Goal: Manage account settings

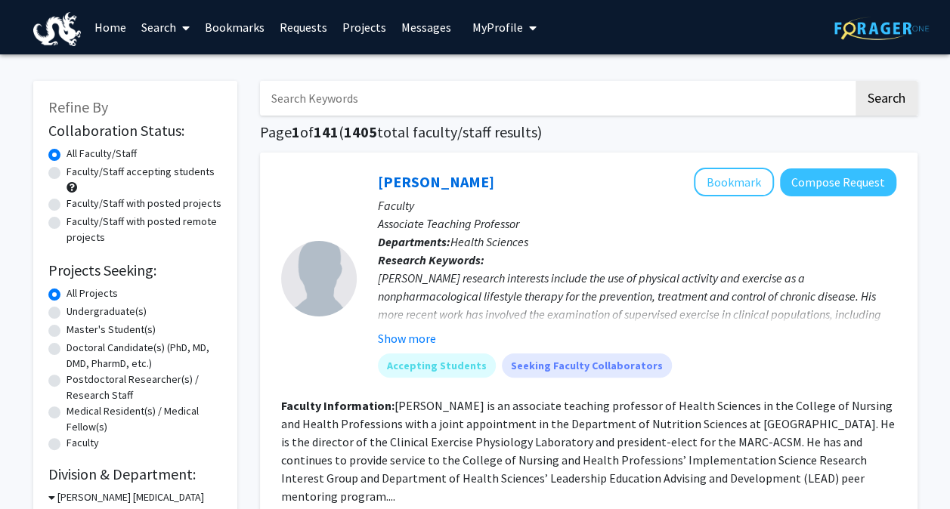
click at [485, 34] on span "My Profile" at bounding box center [497, 27] width 51 height 15
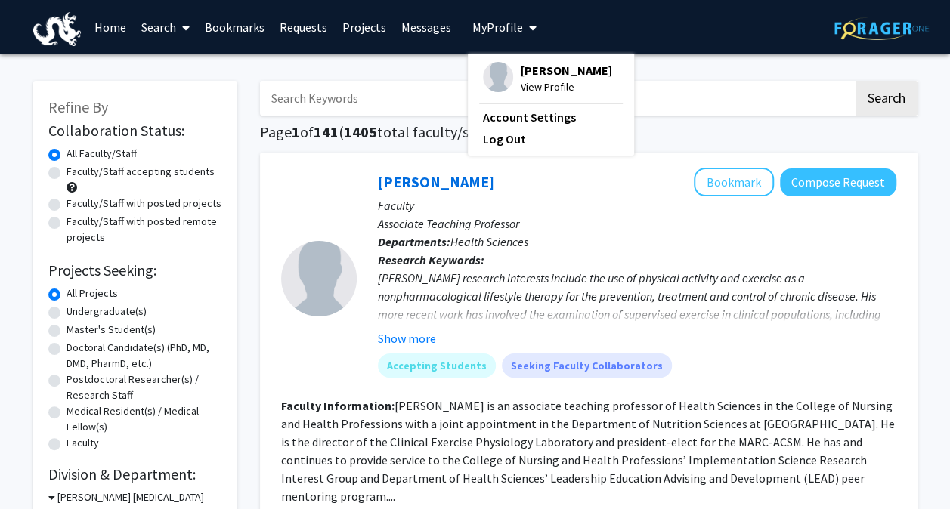
click at [495, 79] on img at bounding box center [498, 77] width 30 height 30
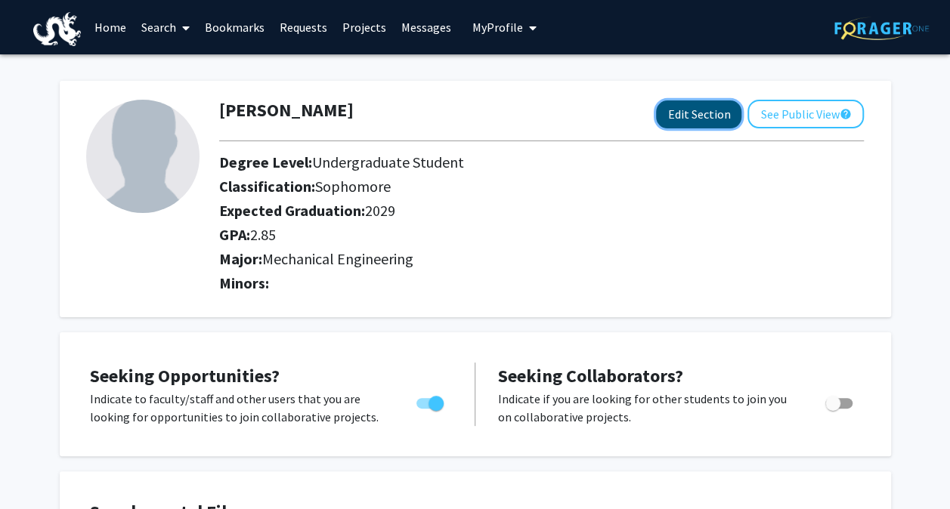
click at [700, 107] on button "Edit Section" at bounding box center [698, 115] width 85 height 28
select select "sophomore"
select select
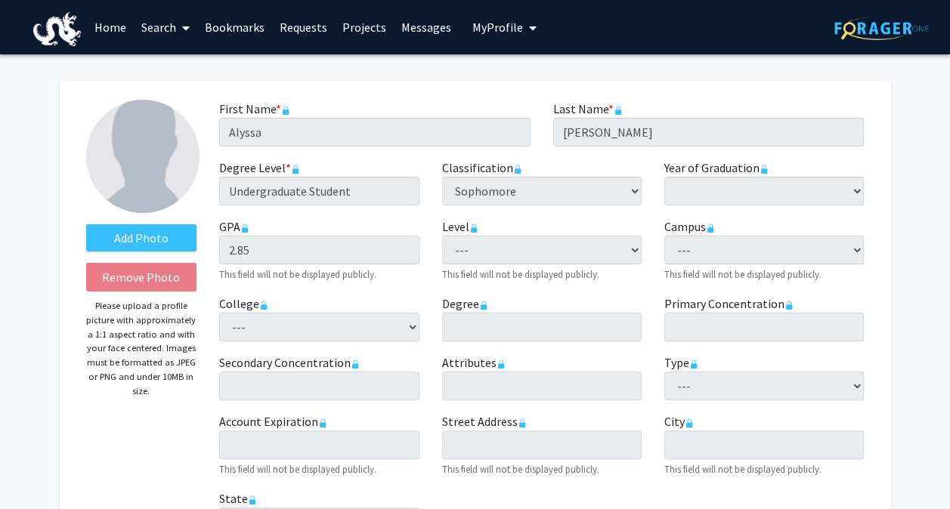
drag, startPoint x: 227, startPoint y: 254, endPoint x: 268, endPoint y: 286, distance: 52.2
click at [268, 286] on div "First Name * required [PERSON_NAME] Last Name * required [PERSON_NAME] Degree L…" at bounding box center [541, 333] width 667 height 467
drag, startPoint x: 221, startPoint y: 262, endPoint x: 311, endPoint y: 275, distance: 91.0
click at [311, 275] on small "This field will not be displayed publicly." at bounding box center [297, 274] width 157 height 12
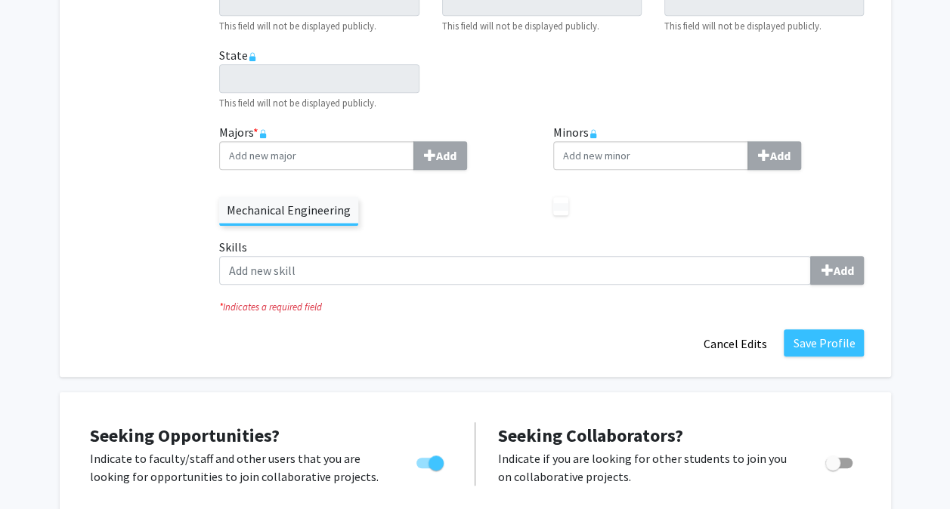
scroll to position [448, 0]
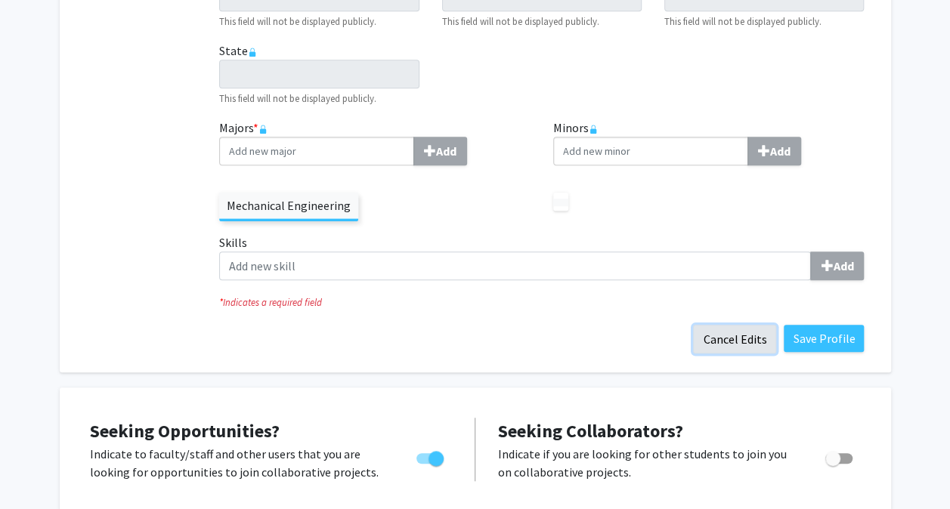
click at [744, 341] on button "Cancel Edits" at bounding box center [734, 339] width 83 height 29
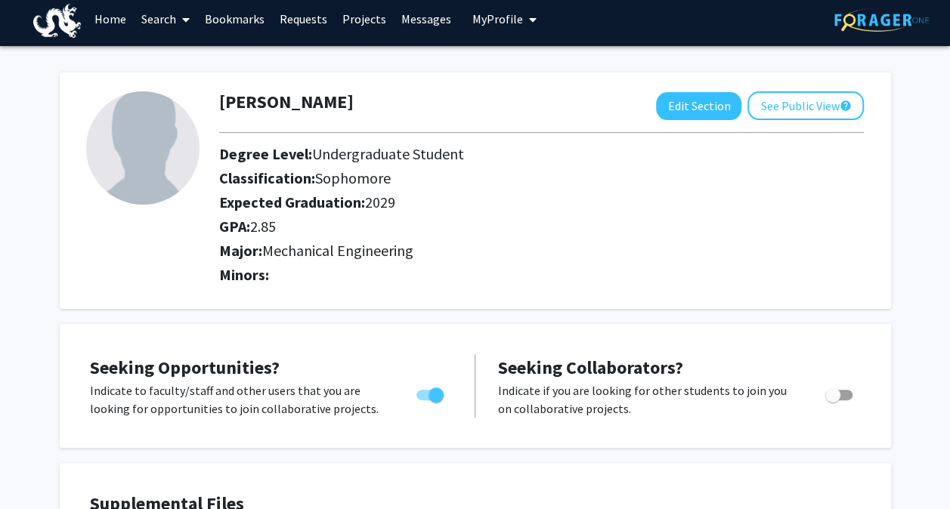
scroll to position [0, 0]
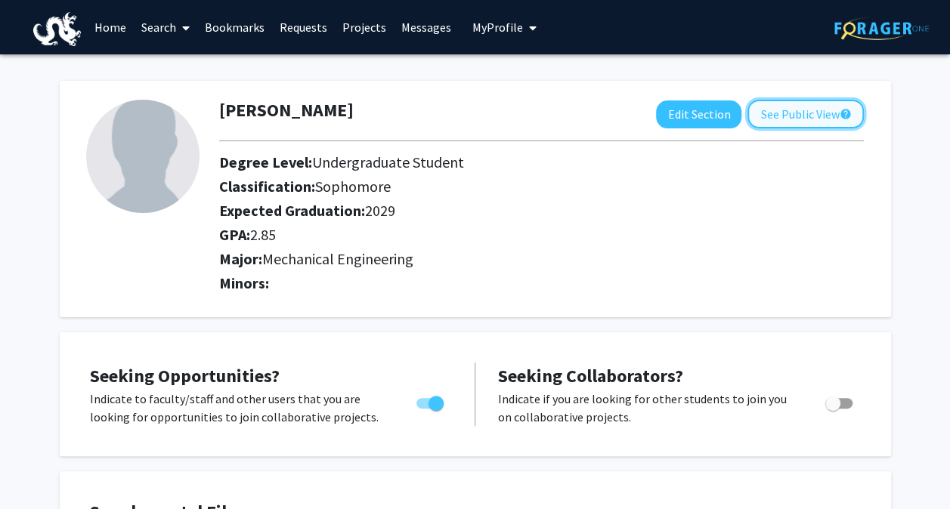
click at [792, 125] on button "See Public View help" at bounding box center [806, 114] width 116 height 29
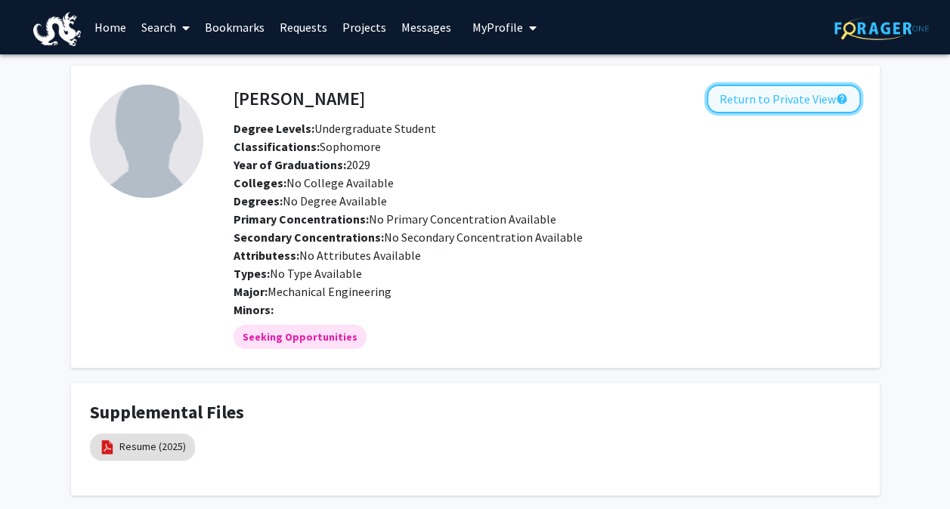
click at [774, 104] on button "Return to Private View help" at bounding box center [784, 99] width 154 height 29
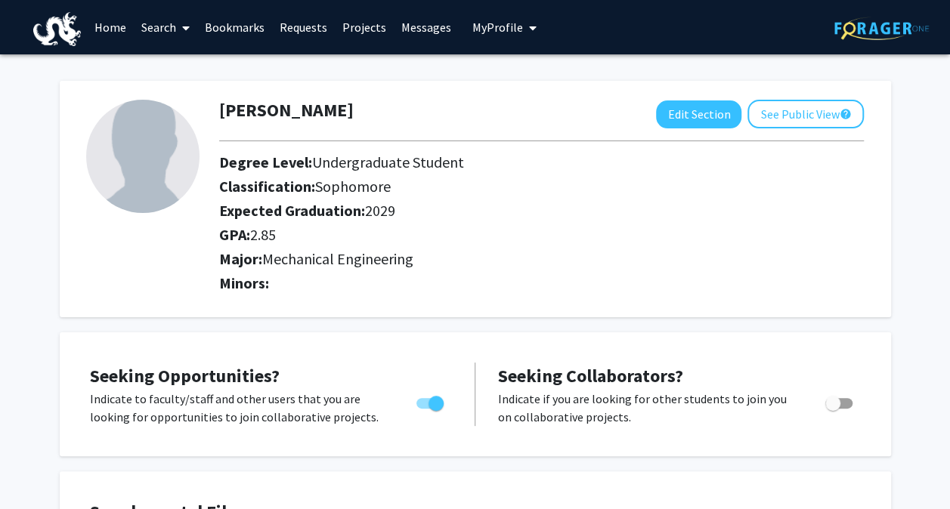
click at [115, 28] on link "Home" at bounding box center [110, 27] width 47 height 53
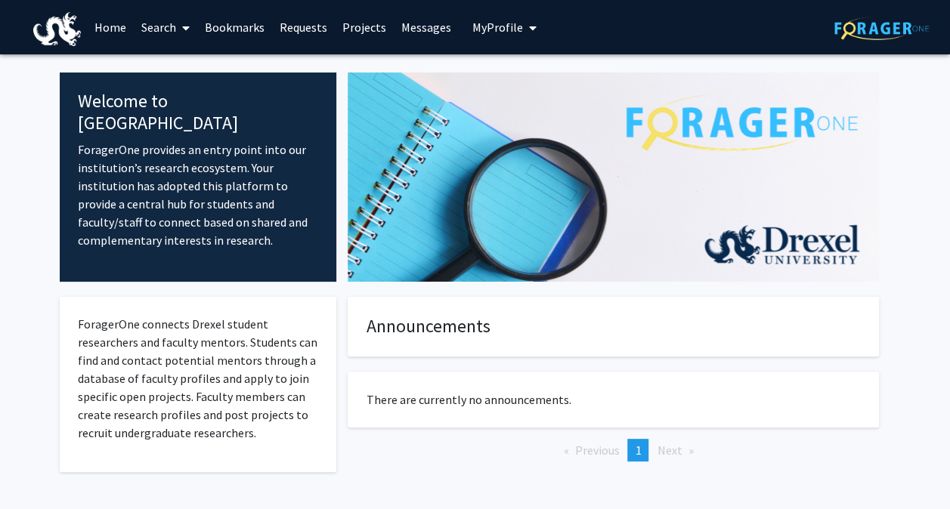
click at [110, 26] on link "Home" at bounding box center [110, 27] width 47 height 53
click at [149, 30] on link "Search" at bounding box center [165, 27] width 63 height 53
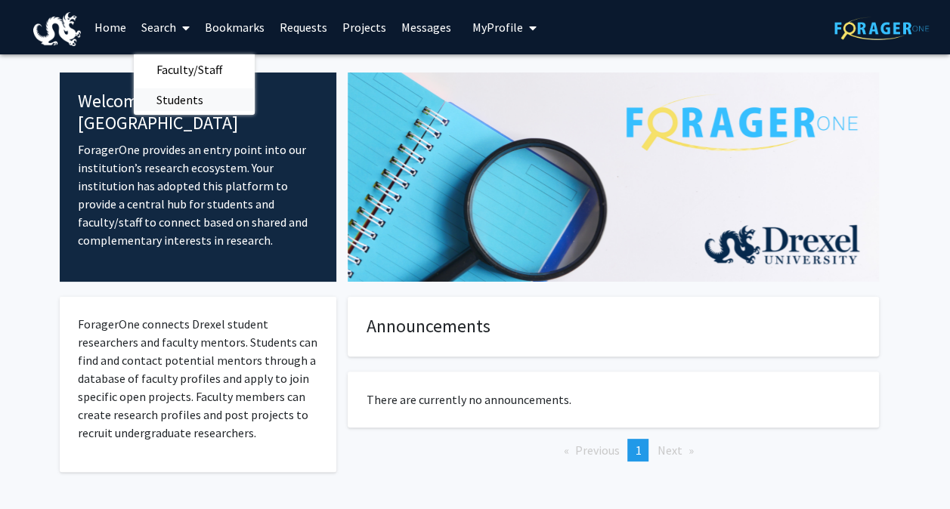
click at [177, 98] on span "Students" at bounding box center [180, 100] width 92 height 30
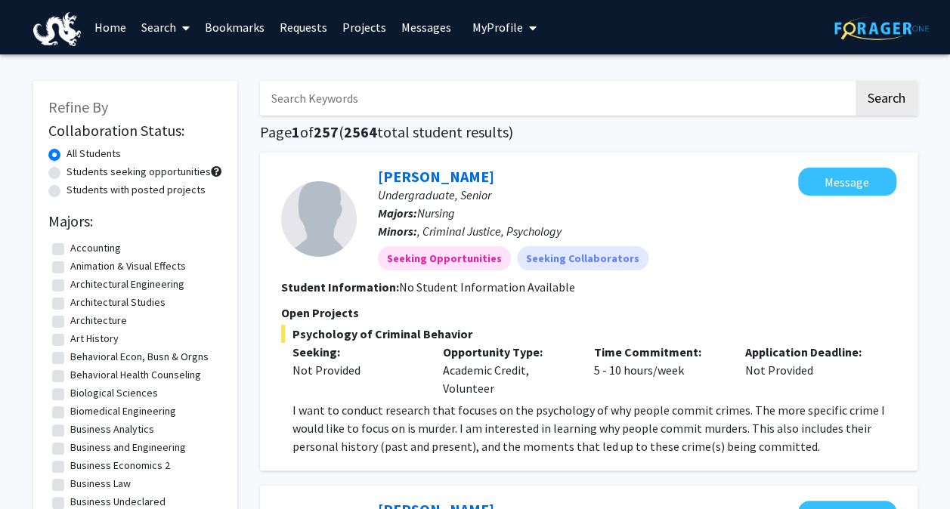
click at [113, 32] on link "Home" at bounding box center [110, 27] width 47 height 53
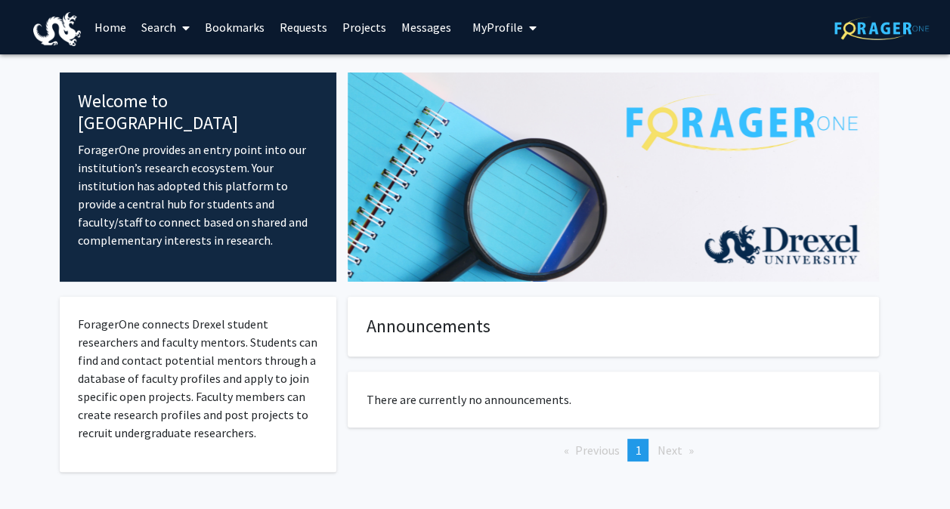
scroll to position [63, 0]
